Goal: Information Seeking & Learning: Check status

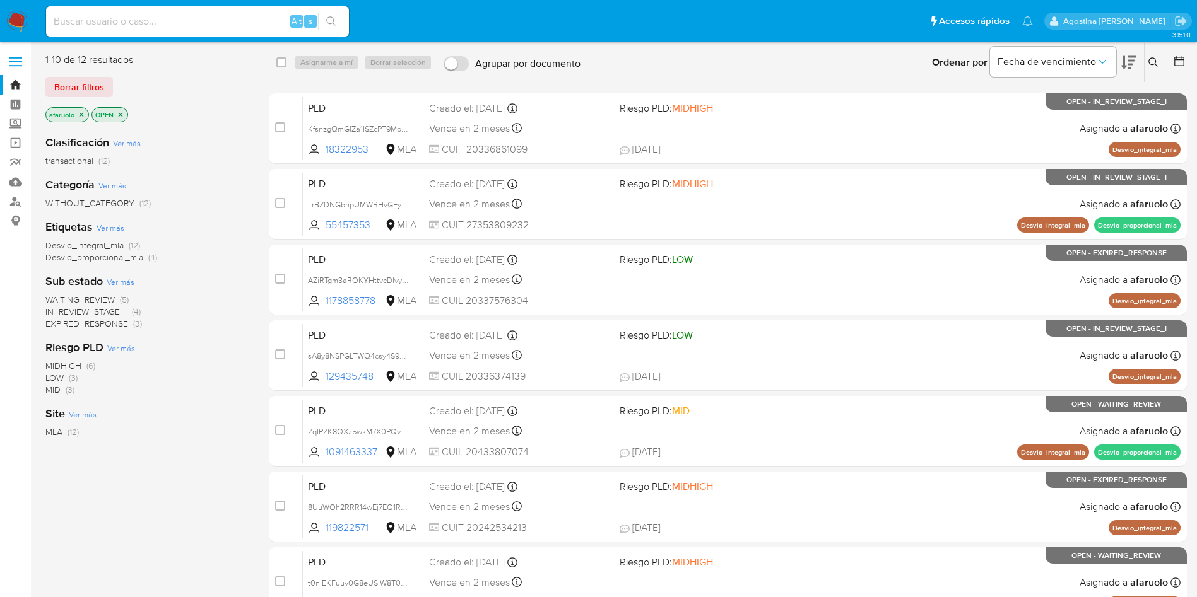
click at [228, 25] on input at bounding box center [197, 21] width 303 height 16
paste input "614295345"
type input "614295345"
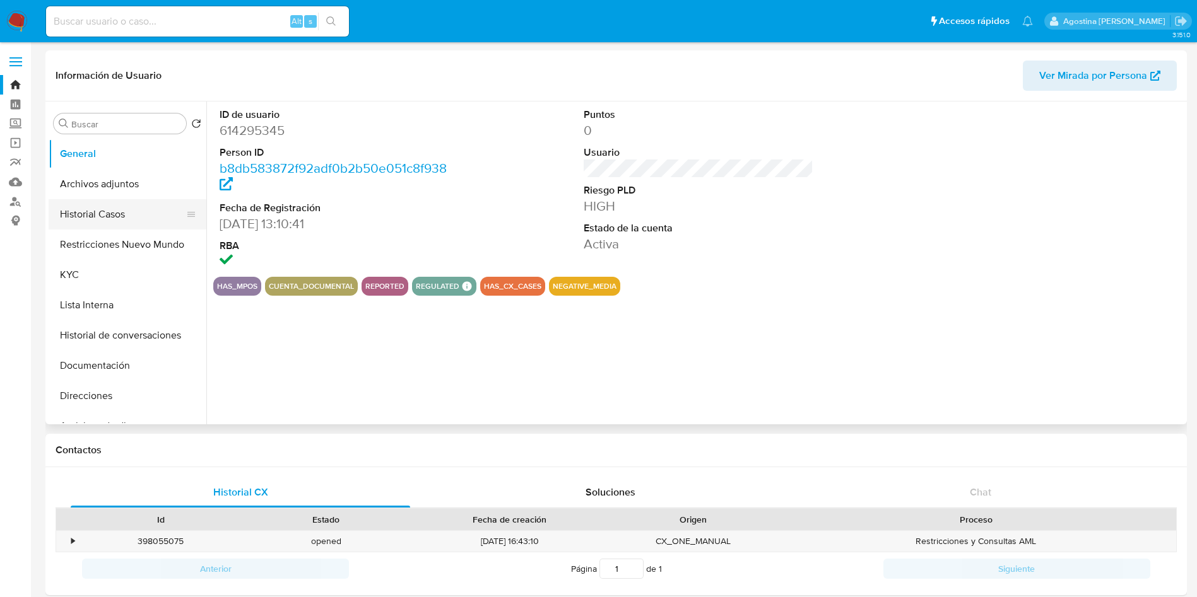
select select "10"
click at [137, 194] on button "Archivos adjuntos" at bounding box center [123, 184] width 148 height 30
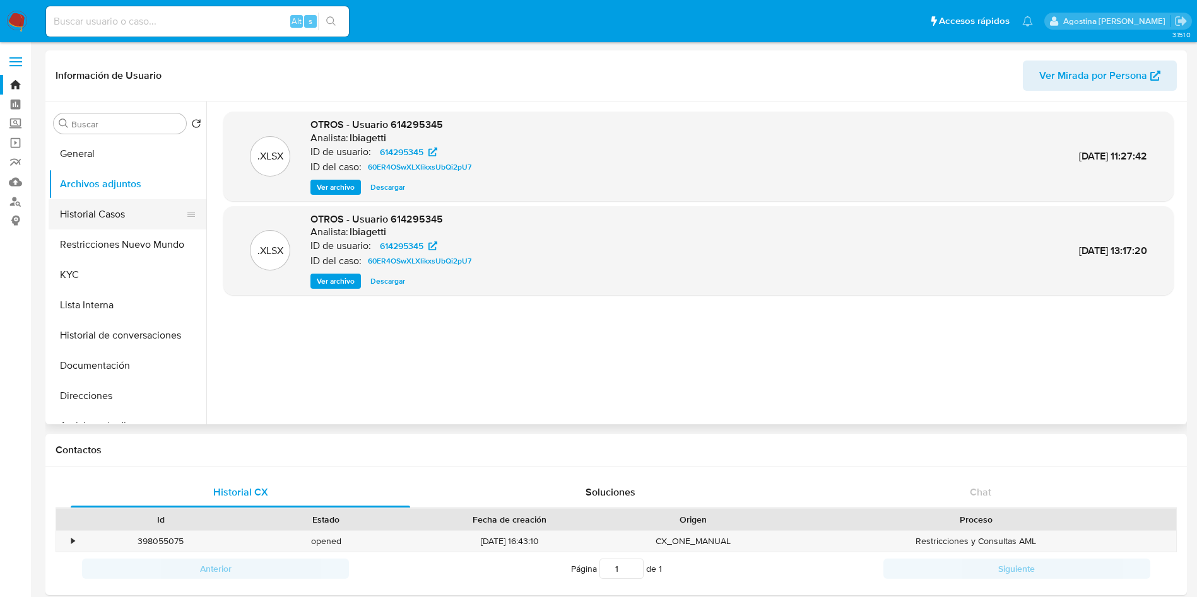
click at [114, 206] on button "Historial Casos" at bounding box center [123, 214] width 148 height 30
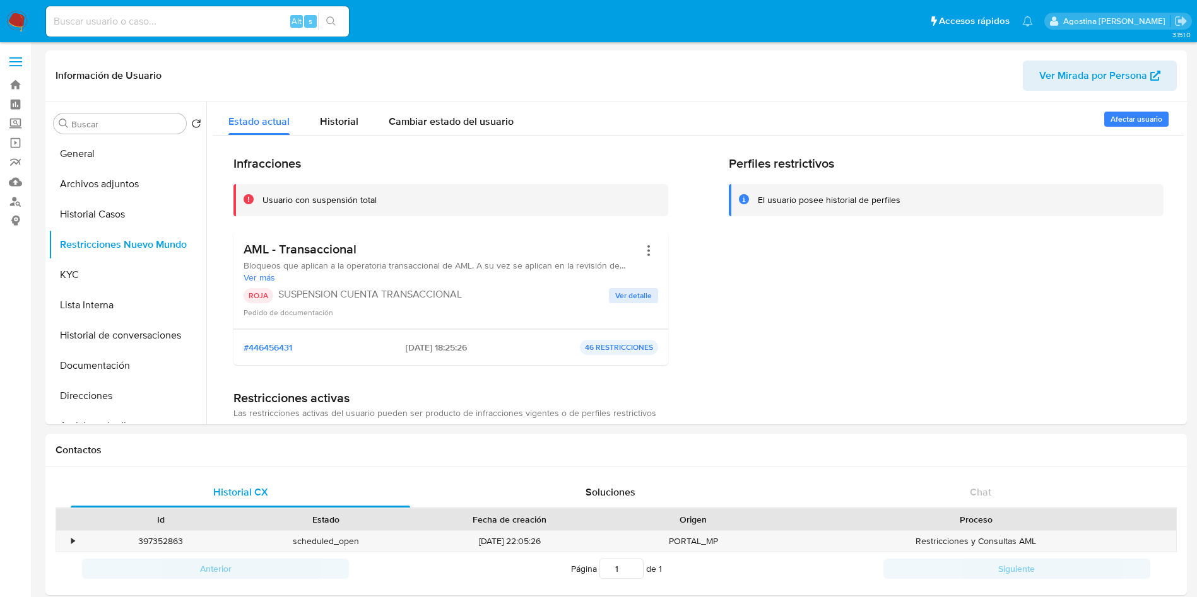
select select "10"
